Goal: Task Accomplishment & Management: Use online tool/utility

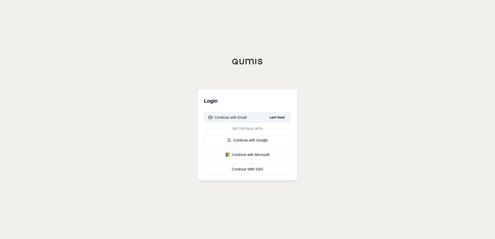
click at [239, 119] on div "Continue with Email" at bounding box center [227, 117] width 38 height 5
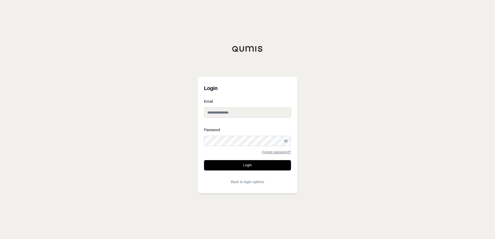
click at [227, 113] on input "Email" at bounding box center [247, 112] width 87 height 10
type input "**********"
click at [204, 160] on button "Login" at bounding box center [247, 165] width 87 height 10
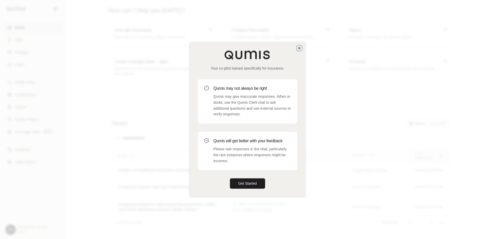
click at [299, 49] on icon "button" at bounding box center [299, 48] width 4 height 4
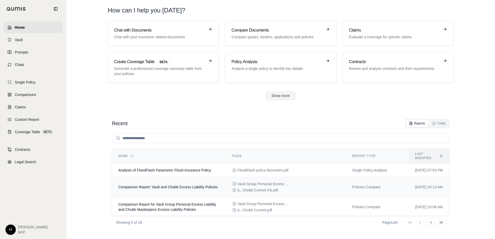
scroll to position [26, 0]
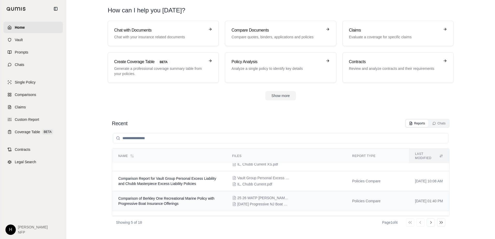
click at [186, 197] on span "Comparison of Berkley One Recreational Marine Policy with Progressive Boat Insu…" at bounding box center [166, 201] width 96 height 9
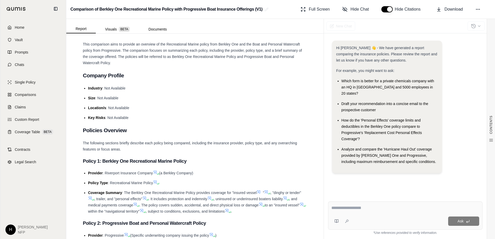
scroll to position [104, 0]
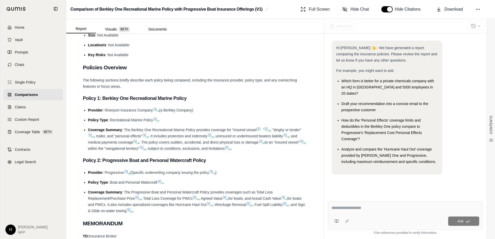
click at [16, 30] on span "Home" at bounding box center [20, 27] width 10 height 5
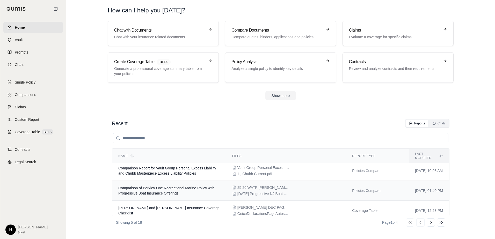
scroll to position [37, 0]
click at [204, 206] on span "[PERSON_NAME] and [PERSON_NAME] Insurance Coverage Checklist" at bounding box center [168, 210] width 101 height 9
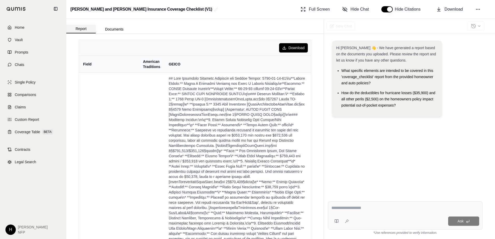
click at [86, 31] on button "Report" at bounding box center [81, 29] width 30 height 9
click at [23, 28] on span "Home" at bounding box center [20, 27] width 10 height 5
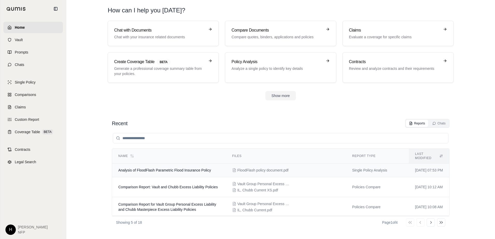
click at [264, 168] on span "FloodFlash policy document.pdf" at bounding box center [262, 170] width 51 height 5
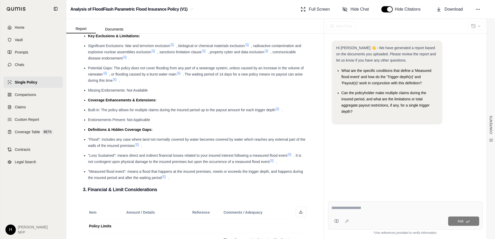
scroll to position [233, 0]
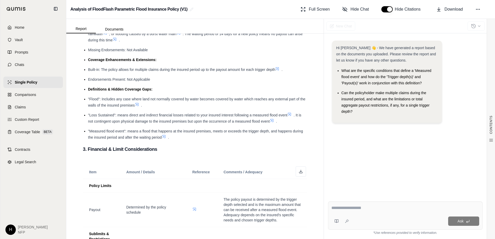
drag, startPoint x: 265, startPoint y: 161, endPoint x: 218, endPoint y: 152, distance: 47.7
click at [218, 152] on h3 "3. Financial & Limit Considerations" at bounding box center [195, 149] width 224 height 9
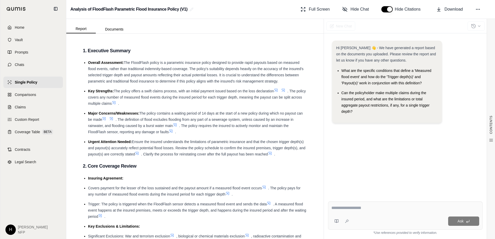
scroll to position [0, 0]
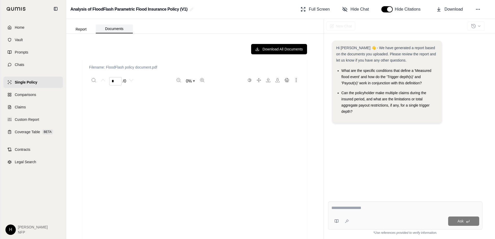
click at [114, 30] on button "Documents" at bounding box center [114, 29] width 37 height 9
click at [86, 30] on button "Report" at bounding box center [81, 29] width 30 height 8
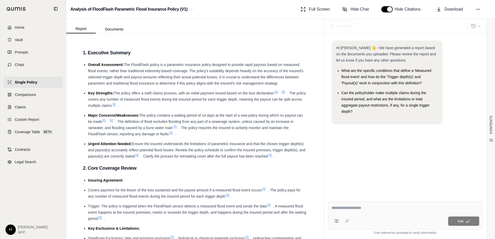
click at [360, 210] on textarea at bounding box center [405, 208] width 148 height 6
click at [453, 9] on span "Download" at bounding box center [454, 9] width 18 height 6
click at [440, 140] on div "Hi [PERSON_NAME] 👋 - We have generated a report based on the documents you uplo…" at bounding box center [405, 115] width 155 height 157
click at [19, 31] on link "Home" at bounding box center [33, 27] width 60 height 11
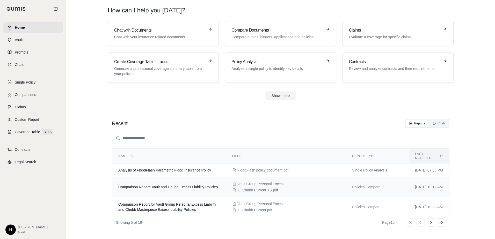
click at [267, 182] on span "Vault Group Personal Excess Liability Coverage Policy 3.pdf" at bounding box center [263, 184] width 52 height 5
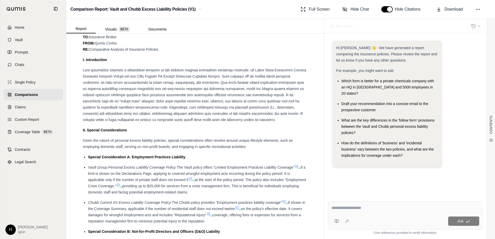
scroll to position [311, 0]
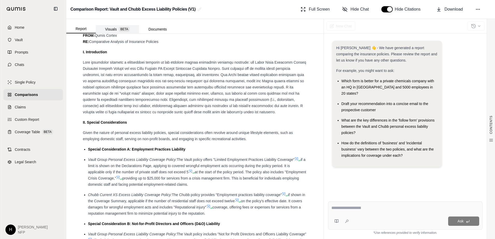
click at [115, 29] on button "Visuals BETA" at bounding box center [117, 29] width 43 height 8
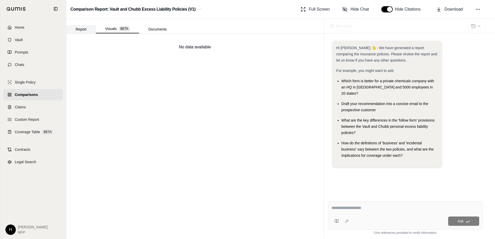
click at [78, 31] on button "Report" at bounding box center [81, 29] width 30 height 8
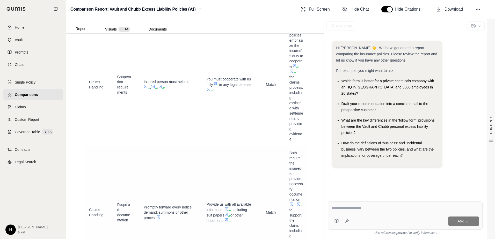
scroll to position [3677, 0]
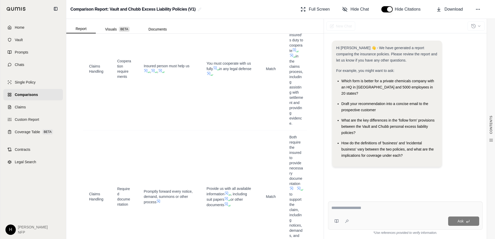
click at [375, 206] on textarea at bounding box center [405, 208] width 148 height 6
click at [349, 210] on textarea at bounding box center [405, 208] width 148 height 6
drag, startPoint x: 382, startPoint y: 105, endPoint x: 342, endPoint y: 99, distance: 41.1
click at [342, 101] on div "Draft your recommendation into a concise email to the prospective customer" at bounding box center [390, 107] width 96 height 12
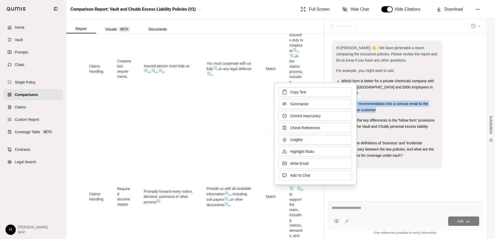
drag, startPoint x: 342, startPoint y: 99, endPoint x: 313, endPoint y: 93, distance: 28.8
click at [313, 93] on button "Copy Text" at bounding box center [316, 92] width 74 height 10
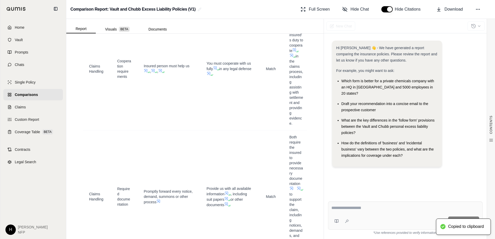
click at [342, 208] on textarea at bounding box center [405, 208] width 148 height 6
paste textarea "**********"
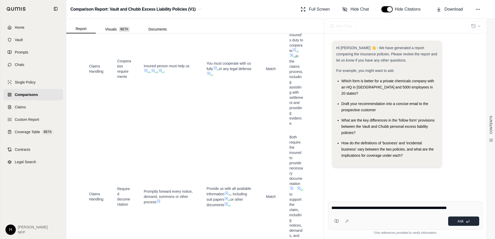
type textarea "**********"
click at [463, 224] on button "Ask" at bounding box center [463, 221] width 31 height 9
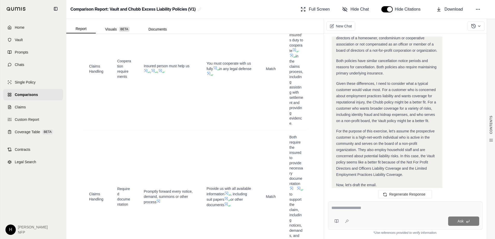
scroll to position [464, 0]
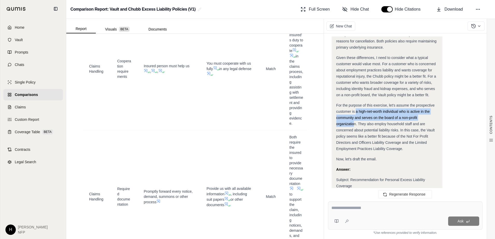
drag, startPoint x: 356, startPoint y: 105, endPoint x: 355, endPoint y: 120, distance: 15.1
click at [355, 120] on div "For the purpose of this exercise, let's assume the prospective customer is a hi…" at bounding box center [387, 127] width 102 height 50
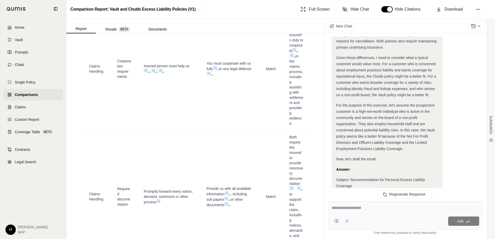
click at [410, 140] on div "For the purpose of this exercise, let's assume the prospective customer is a hi…" at bounding box center [387, 127] width 102 height 50
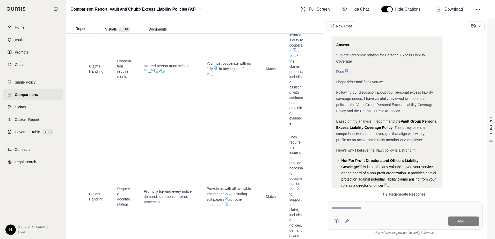
scroll to position [593, 0]
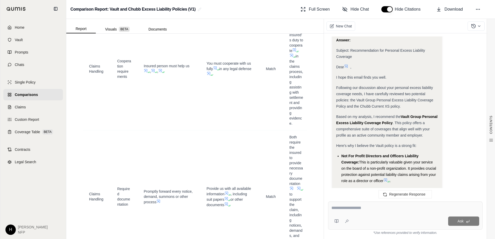
click at [348, 208] on textarea at bounding box center [405, 208] width 148 height 6
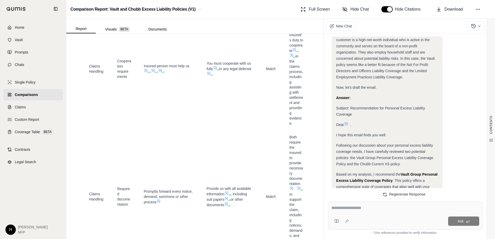
scroll to position [645, 0]
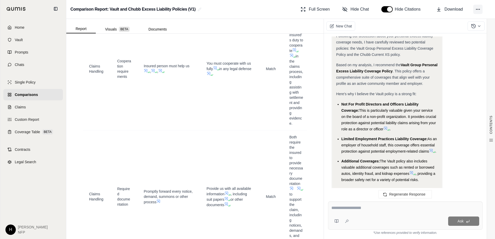
click at [474, 11] on button at bounding box center [477, 9] width 9 height 9
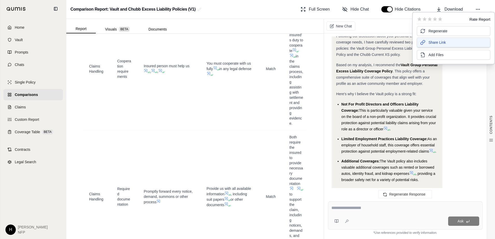
click at [433, 43] on span "Share Link" at bounding box center [437, 42] width 17 height 5
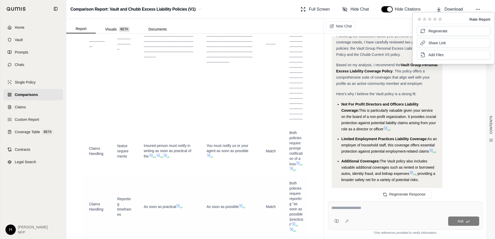
scroll to position [3237, 0]
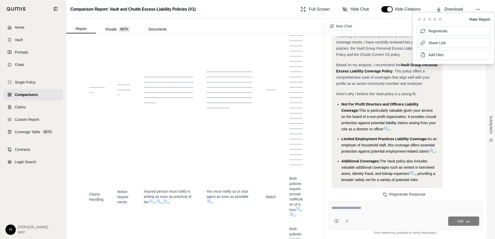
click at [387, 24] on div "New Chat" at bounding box center [409, 26] width 171 height 15
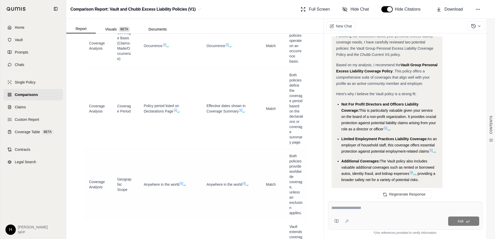
scroll to position [1450, 0]
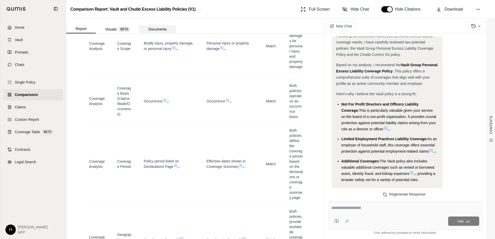
click at [158, 31] on button "Documents" at bounding box center [157, 29] width 37 height 8
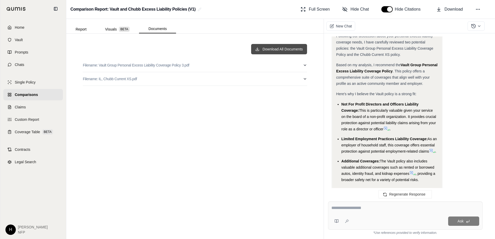
click at [283, 49] on button "Download All Documents" at bounding box center [279, 49] width 56 height 10
click at [15, 28] on span "Home" at bounding box center [20, 27] width 10 height 5
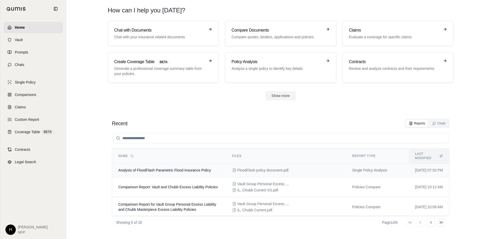
click at [317, 168] on div "FloodFlash policy document.pdf" at bounding box center [285, 170] width 107 height 5
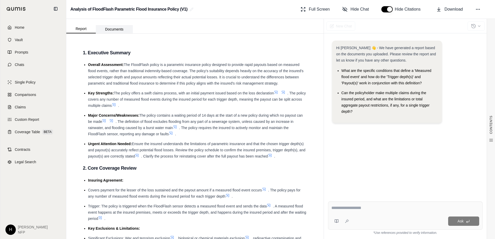
click at [117, 29] on button "Documents" at bounding box center [114, 29] width 37 height 8
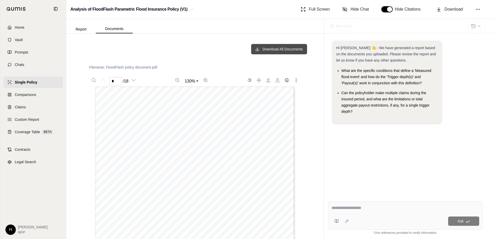
click at [262, 48] on button "Download All Documents" at bounding box center [279, 49] width 56 height 10
drag, startPoint x: 76, startPoint y: 30, endPoint x: 449, endPoint y: 114, distance: 382.1
click at [76, 30] on button "Report" at bounding box center [81, 29] width 30 height 8
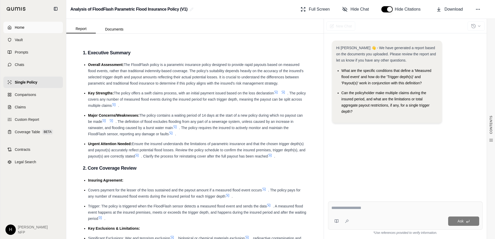
click at [26, 28] on link "Home" at bounding box center [33, 27] width 60 height 11
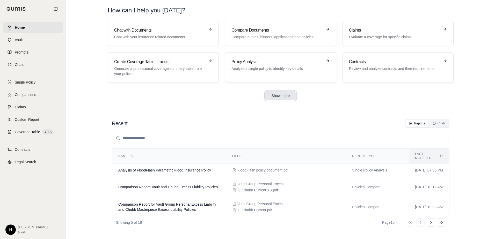
click at [281, 94] on button "Show more" at bounding box center [280, 95] width 31 height 9
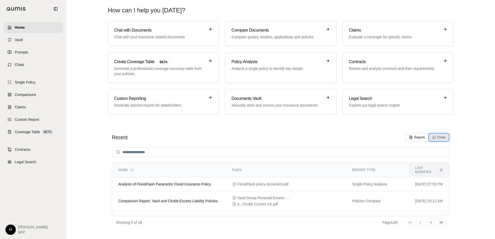
click at [444, 140] on button "Chats" at bounding box center [438, 137] width 19 height 7
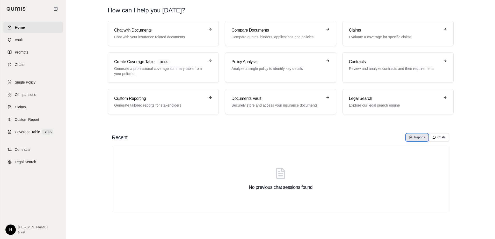
click at [421, 138] on div "Reports" at bounding box center [417, 137] width 16 height 4
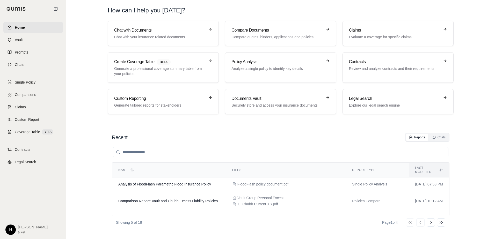
click at [217, 141] on div "Recent Reports Chats" at bounding box center [281, 137] width 338 height 9
drag, startPoint x: 129, startPoint y: 138, endPoint x: 144, endPoint y: 138, distance: 15.0
click at [144, 138] on div "Recent Reports Chats" at bounding box center [281, 137] width 338 height 9
drag, startPoint x: 131, startPoint y: 138, endPoint x: 106, endPoint y: 138, distance: 24.3
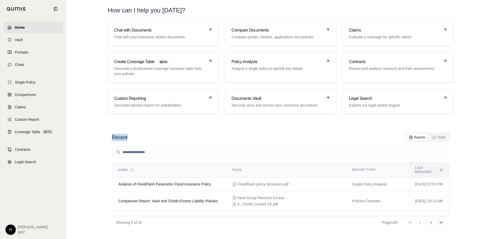
click at [106, 138] on div "Recent Reports Chats Name Files Report Type Last modified Analysis of FloodFlas…" at bounding box center [280, 181] width 363 height 104
drag, startPoint x: 106, startPoint y: 138, endPoint x: 110, endPoint y: 138, distance: 3.4
click at [106, 138] on div "Recent Reports Chats Name Files Report Type Last modified Analysis of FloodFlas…" at bounding box center [280, 181] width 363 height 104
click at [121, 138] on h2 "Recent" at bounding box center [120, 137] width 16 height 7
click at [153, 135] on div "Recent Reports Chats" at bounding box center [281, 137] width 338 height 9
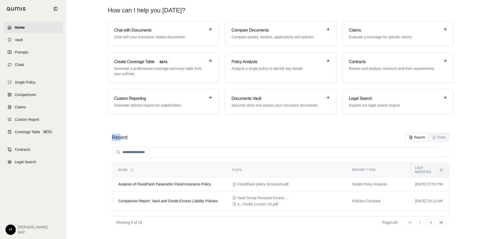
click at [112, 139] on h2 "Recent" at bounding box center [120, 137] width 16 height 7
drag, startPoint x: 112, startPoint y: 139, endPoint x: 116, endPoint y: 139, distance: 3.6
click at [112, 139] on h2 "Recent" at bounding box center [120, 137] width 16 height 7
click at [123, 139] on h2 "Recent" at bounding box center [120, 137] width 16 height 7
drag, startPoint x: 131, startPoint y: 139, endPoint x: 124, endPoint y: 139, distance: 7.8
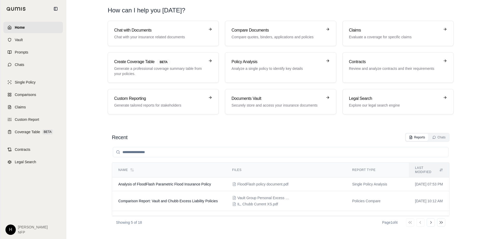
click at [124, 139] on div "Recent Reports Chats" at bounding box center [281, 137] width 338 height 9
drag, startPoint x: 124, startPoint y: 139, endPoint x: 118, endPoint y: 138, distance: 5.5
click at [118, 138] on h2 "Recent" at bounding box center [120, 137] width 16 height 7
drag, startPoint x: 127, startPoint y: 137, endPoint x: 153, endPoint y: 138, distance: 25.9
click at [153, 138] on div "Recent Reports Chats" at bounding box center [281, 137] width 338 height 9
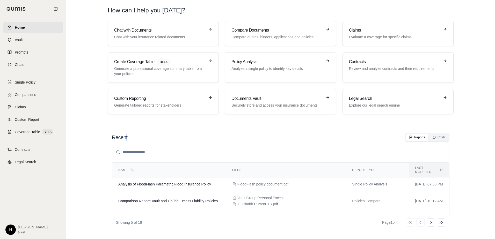
click at [153, 138] on div "Recent Reports Chats" at bounding box center [281, 137] width 338 height 9
click at [152, 135] on div "Recent Reports Chats" at bounding box center [281, 137] width 338 height 9
drag, startPoint x: 114, startPoint y: 136, endPoint x: 133, endPoint y: 136, distance: 18.7
click at [133, 136] on div "Recent Reports Chats" at bounding box center [281, 137] width 338 height 9
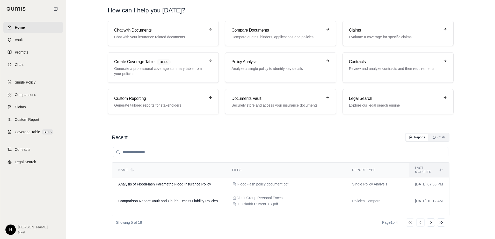
click at [193, 127] on section "Recent Reports Chats Name Files Report Type Last modified Analysis of FloodFlas…" at bounding box center [280, 181] width 425 height 117
